Goal: Information Seeking & Learning: Find specific fact

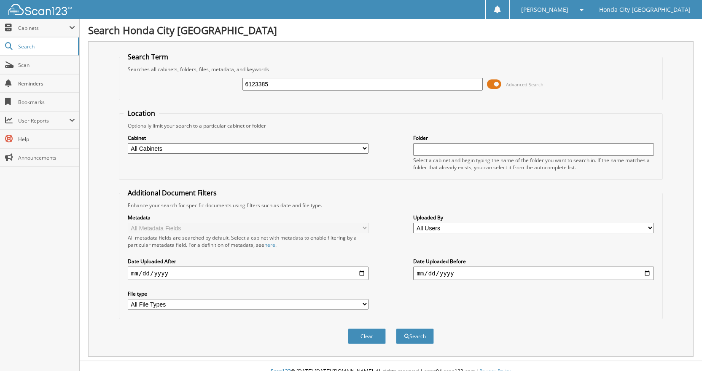
type input "6123385"
click at [396, 329] on button "Search" at bounding box center [415, 337] width 38 height 16
drag, startPoint x: 326, startPoint y: 84, endPoint x: 132, endPoint y: 63, distance: 195.1
click at [140, 67] on fieldset "Search Term Searches all cabinets, folders, files, metadata, and keywords 61233…" at bounding box center [391, 76] width 544 height 48
type input "6122700"
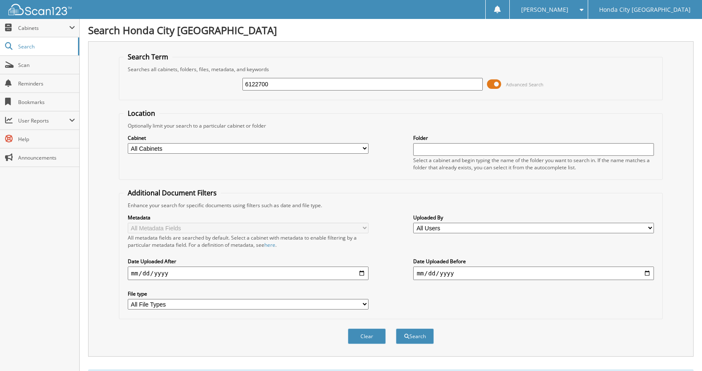
click at [396, 329] on button "Search" at bounding box center [415, 337] width 38 height 16
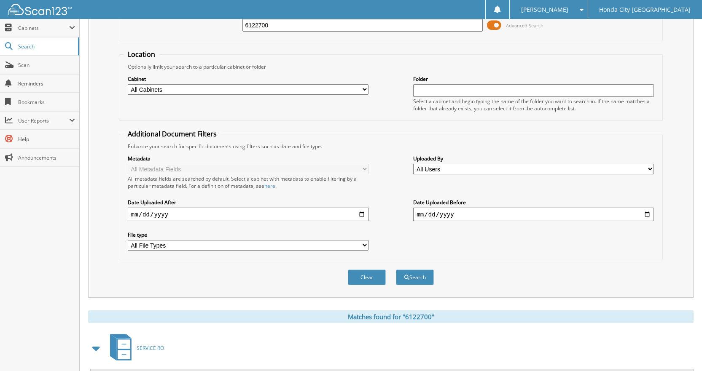
scroll to position [151, 0]
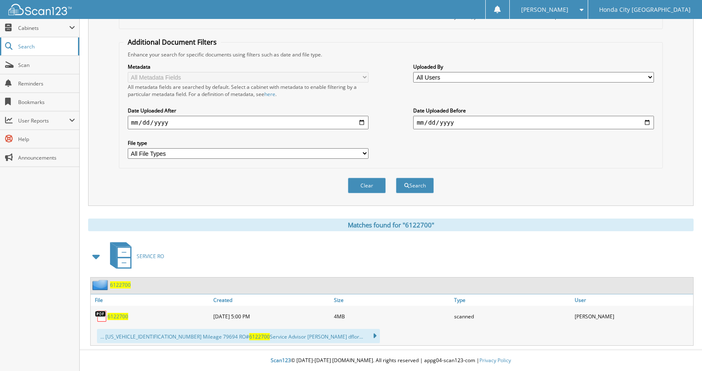
click at [19, 47] on span "Search" at bounding box center [46, 46] width 56 height 7
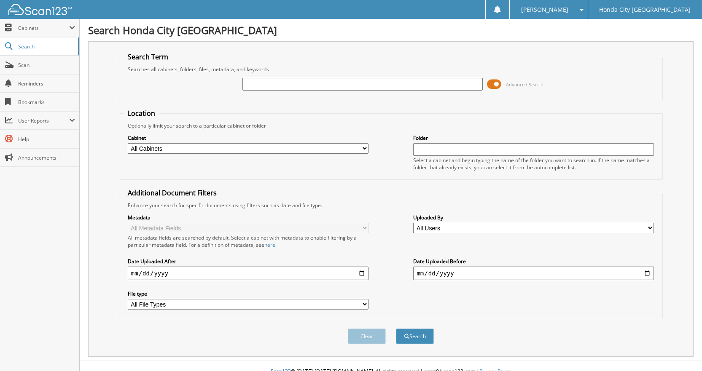
click at [369, 90] on input "text" at bounding box center [362, 84] width 241 height 13
type input "6123385"
click at [396, 329] on button "Search" at bounding box center [415, 337] width 38 height 16
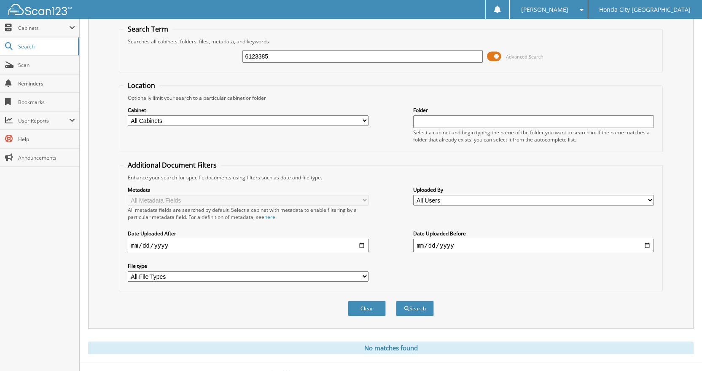
scroll to position [41, 0]
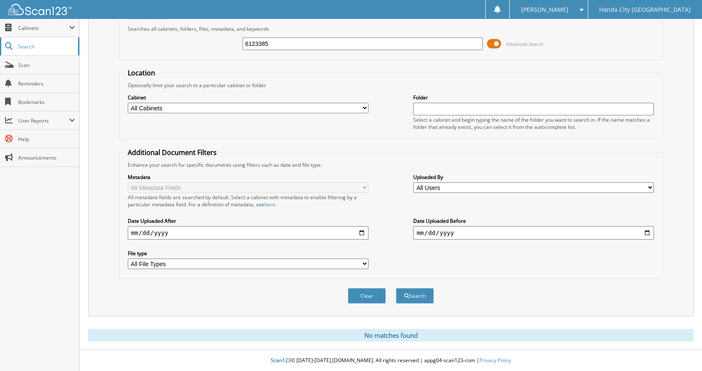
drag, startPoint x: 286, startPoint y: 43, endPoint x: 0, endPoint y: 49, distance: 285.9
click at [0, 49] on body "Cynthia I. Settings Logout Honda City Chicago Close Cabinets My Company Email A…" at bounding box center [351, 166] width 702 height 412
type input "6123368"
click at [396, 288] on button "Search" at bounding box center [415, 296] width 38 height 16
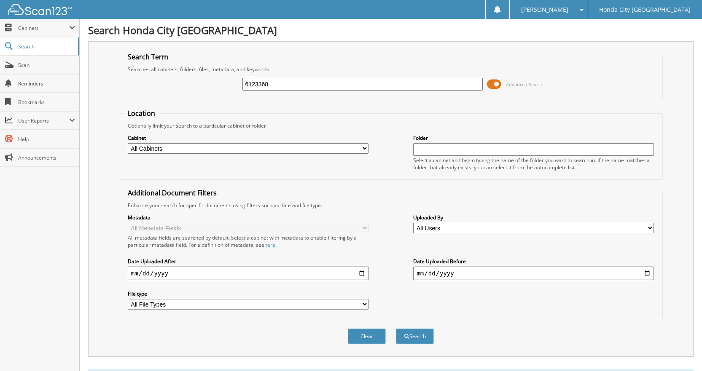
drag, startPoint x: 273, startPoint y: 83, endPoint x: 196, endPoint y: 88, distance: 77.7
click at [196, 88] on div "6123368 Advanced Search" at bounding box center [391, 84] width 535 height 23
click at [314, 77] on div "6123368" at bounding box center [362, 84] width 241 height 14
drag, startPoint x: 315, startPoint y: 82, endPoint x: 0, endPoint y: 15, distance: 321.7
click at [0, 31] on body "Cynthia I. Settings Logout Honda City Chicago Close Cabinets My Company Email A…" at bounding box center [351, 293] width 702 height 586
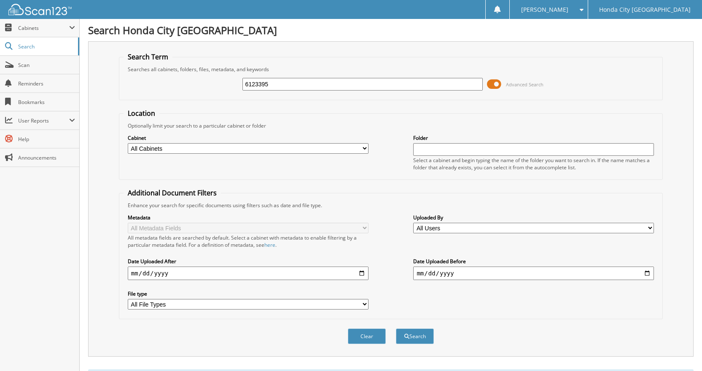
type input "6123395"
click at [396, 329] on button "Search" at bounding box center [415, 337] width 38 height 16
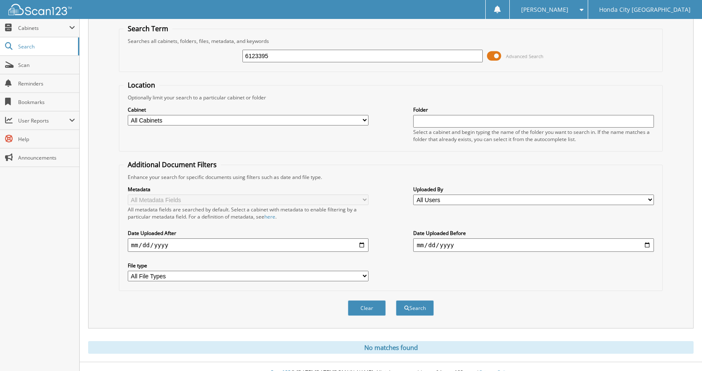
scroll to position [41, 0]
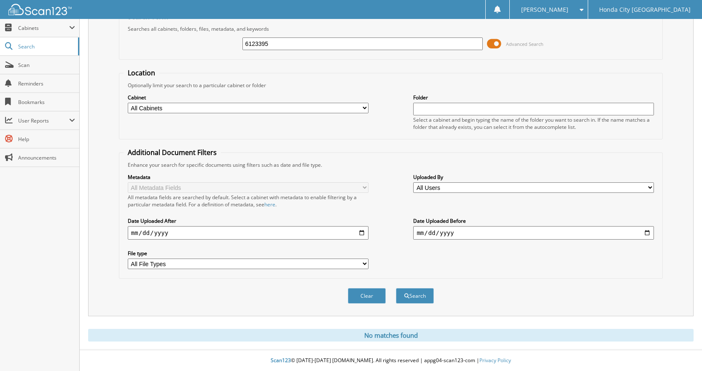
click at [300, 38] on input "6123395" at bounding box center [362, 44] width 241 height 13
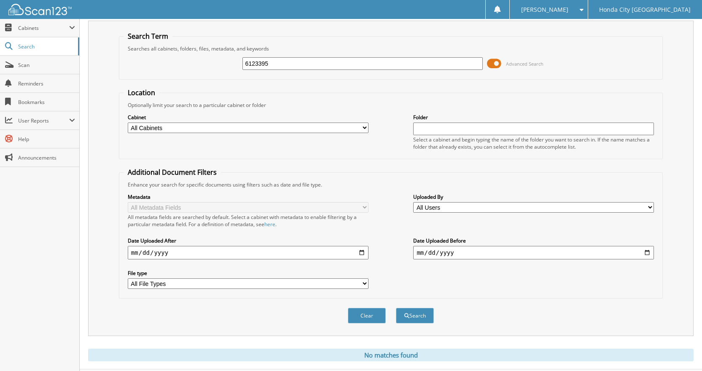
drag, startPoint x: 303, startPoint y: 44, endPoint x: 0, endPoint y: -46, distance: 315.7
click at [0, 0] on html "[PERSON_NAME] Settings Logout Honda City [GEOGRAPHIC_DATA] Close Cabinets My Co…" at bounding box center [351, 185] width 702 height 412
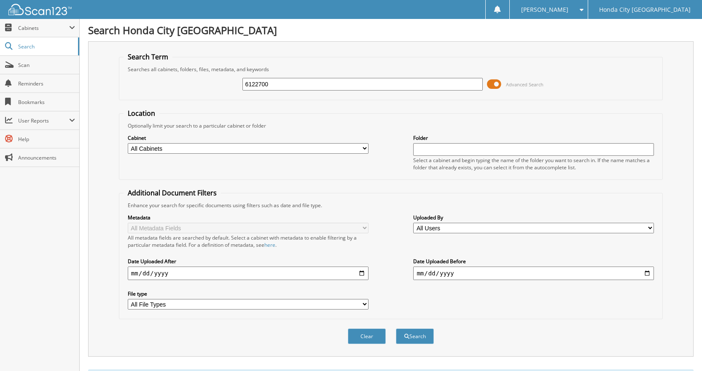
type input "6122700"
click at [396, 329] on button "Search" at bounding box center [415, 337] width 38 height 16
drag, startPoint x: 293, startPoint y: 87, endPoint x: 14, endPoint y: -29, distance: 302.2
click at [14, 0] on html "Cynthia I. Settings Logout Honda City Chicago Close Cabinets My Company Search …" at bounding box center [351, 261] width 702 height 522
type input "6124244"
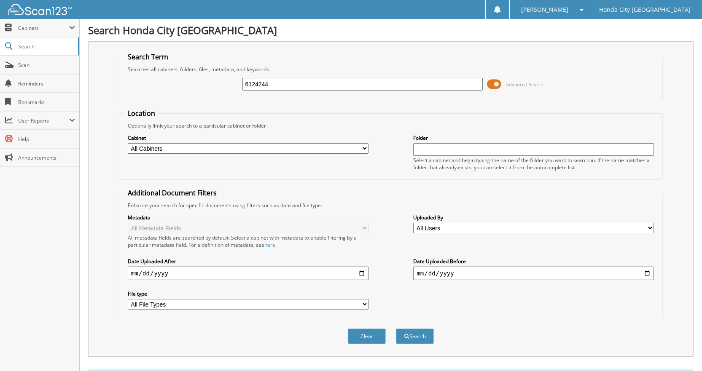
click at [396, 329] on button "Search" at bounding box center [415, 337] width 38 height 16
click at [15, 66] on link "Scan" at bounding box center [39, 65] width 79 height 18
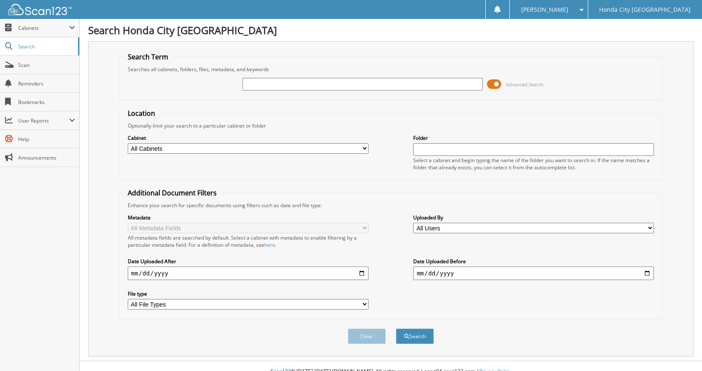
click at [310, 88] on input "text" at bounding box center [362, 84] width 241 height 13
type input "6123385"
click at [396, 329] on button "Search" at bounding box center [415, 337] width 38 height 16
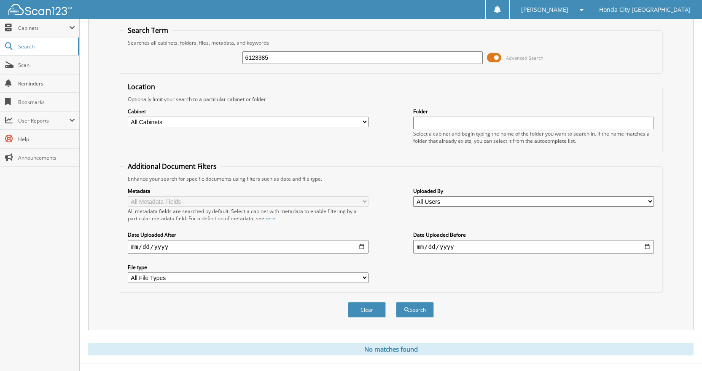
scroll to position [41, 0]
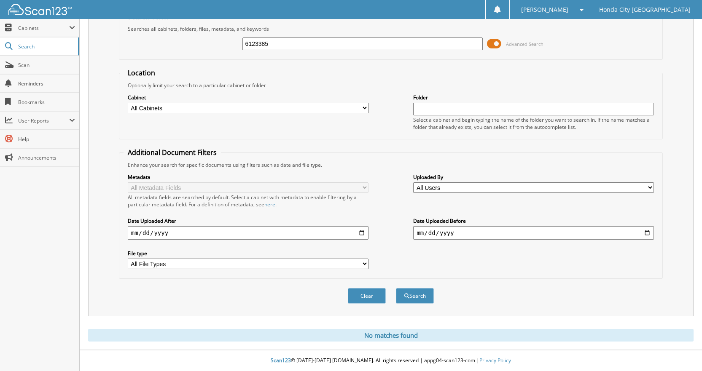
click at [32, 6] on img at bounding box center [39, 9] width 63 height 11
